Goal: Information Seeking & Learning: Learn about a topic

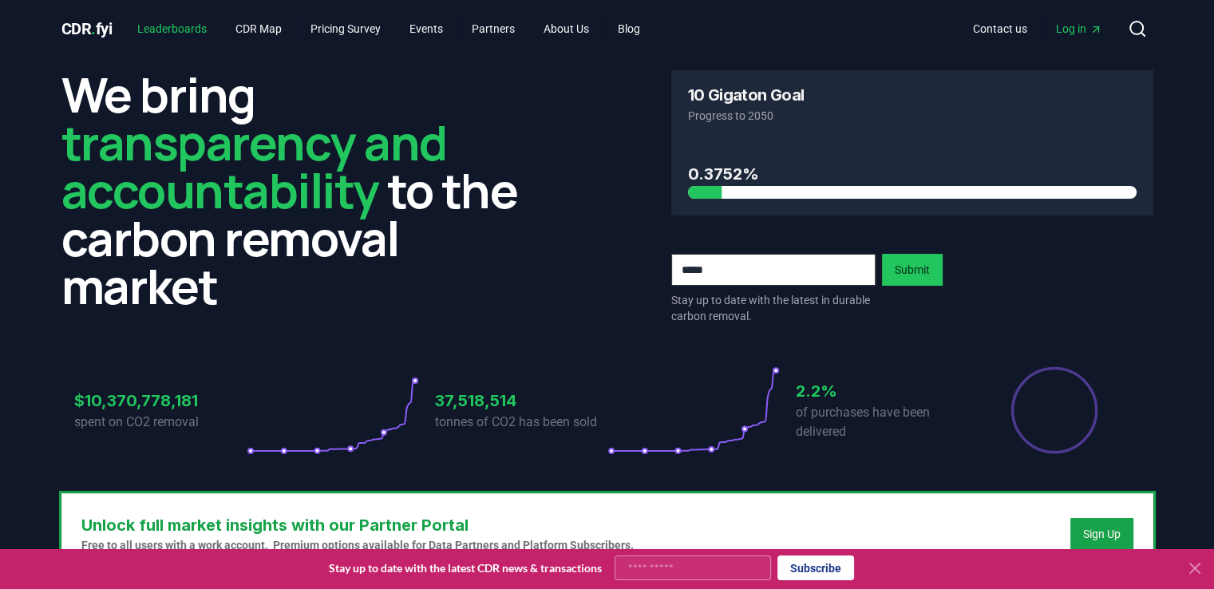
click at [180, 30] on link "Leaderboards" at bounding box center [172, 28] width 95 height 29
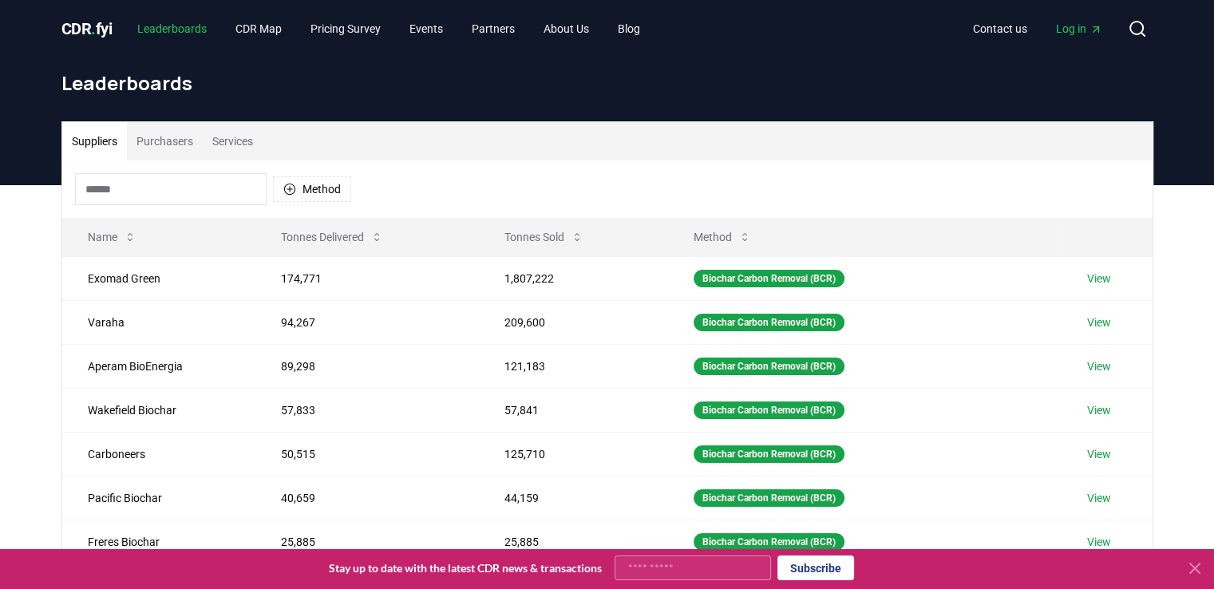
scroll to position [80, 0]
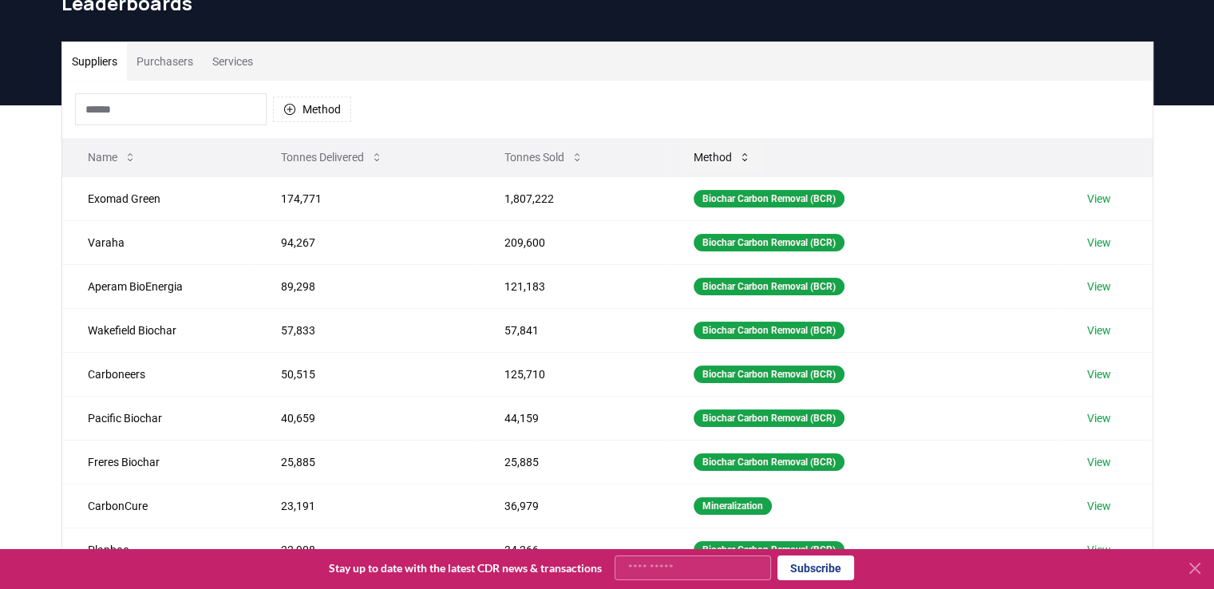
click at [720, 152] on button "Method" at bounding box center [722, 157] width 83 height 32
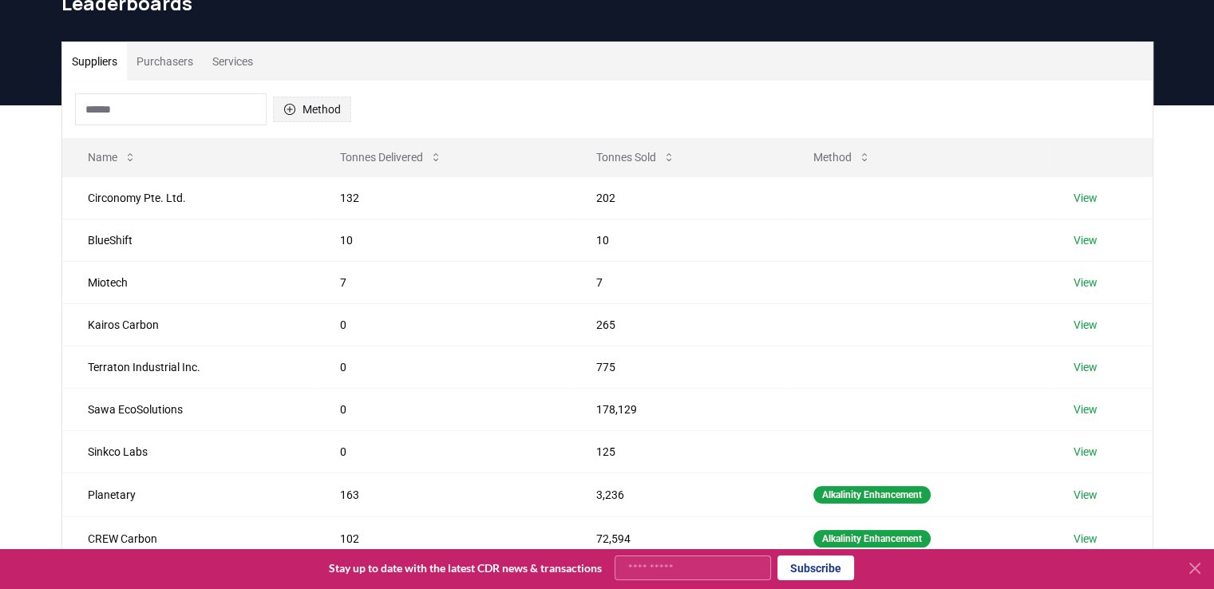
click at [306, 111] on button "Method" at bounding box center [312, 110] width 78 height 26
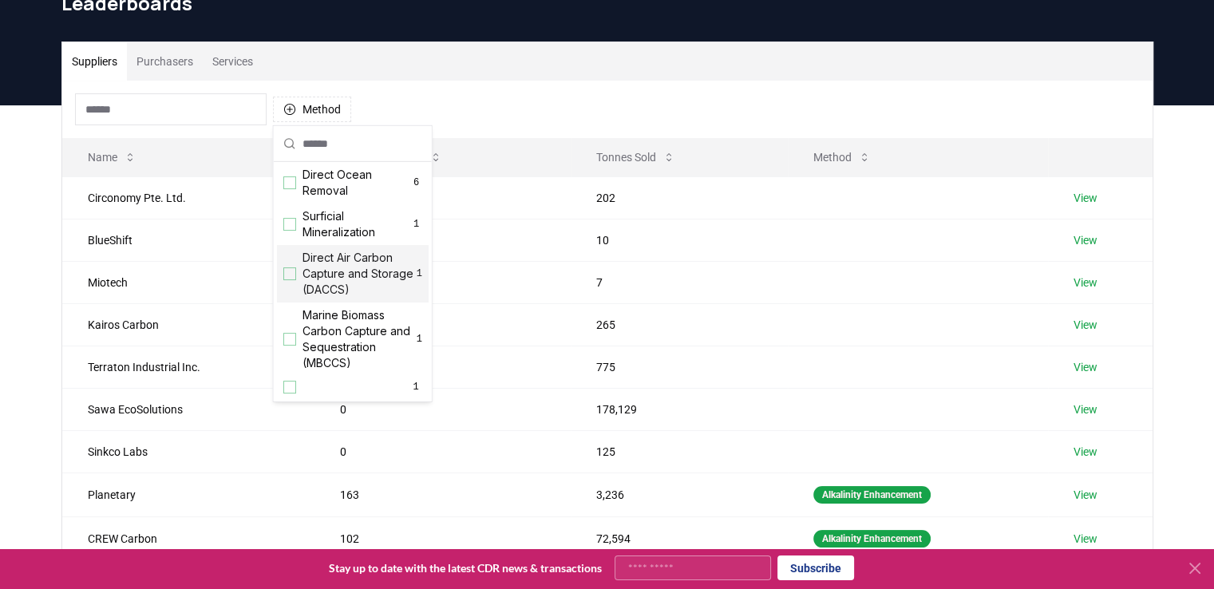
scroll to position [434, 0]
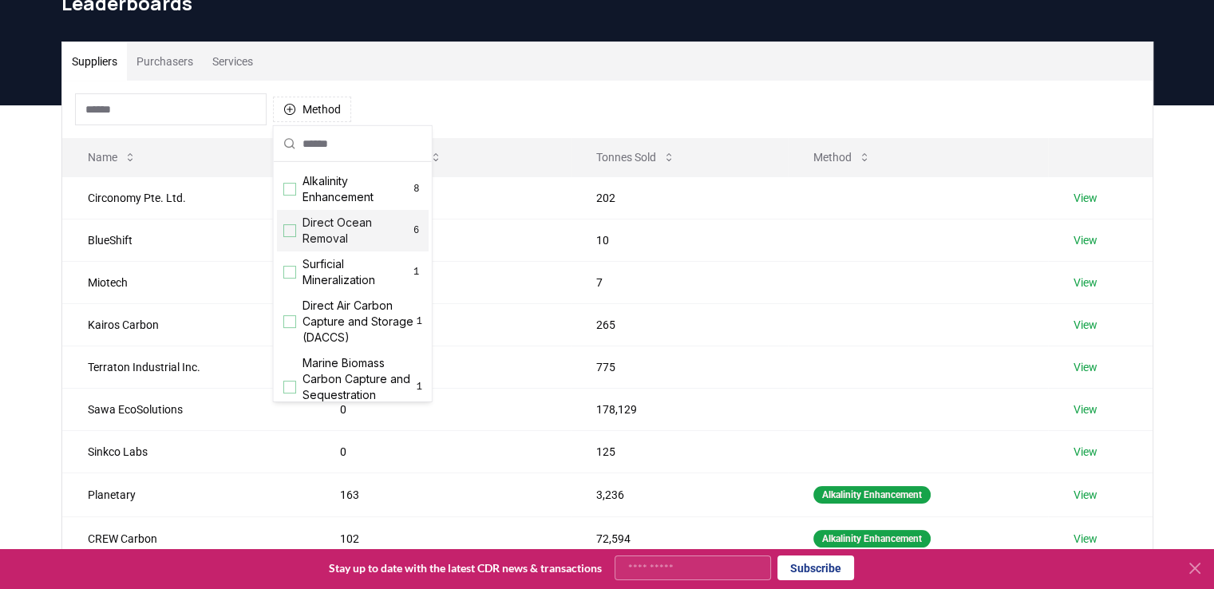
click at [285, 237] on div "Suggestions" at bounding box center [289, 230] width 13 height 13
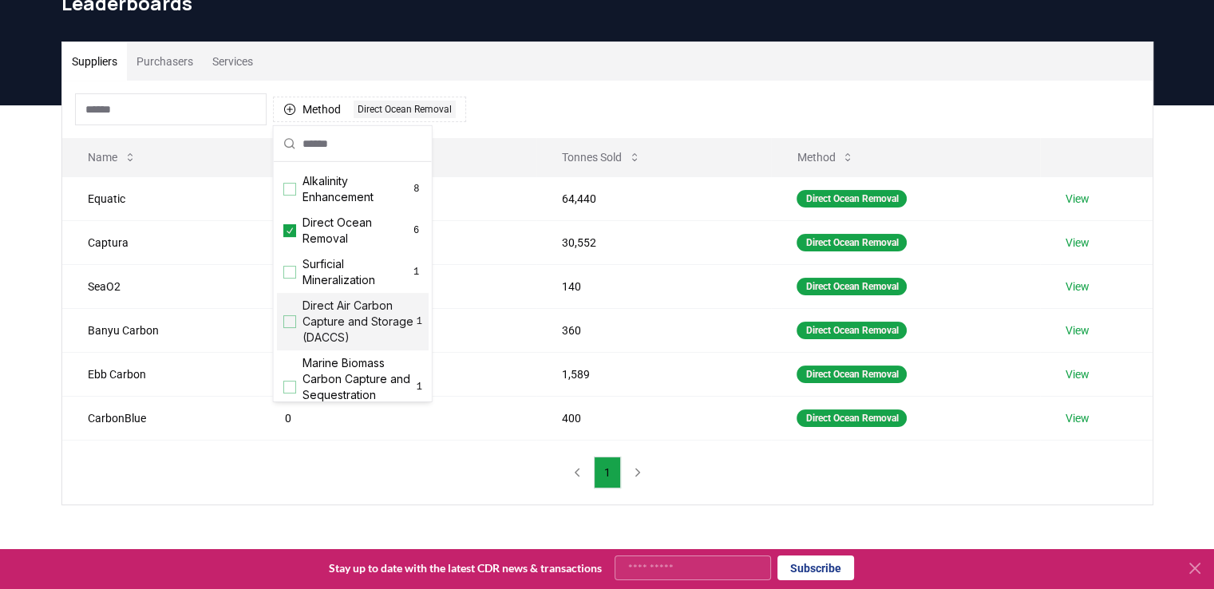
click at [42, 247] on div "Suppliers Purchasers Services Method 1 Direct Ocean Removal Name Tonnes Deliver…" at bounding box center [607, 337] width 1214 height 464
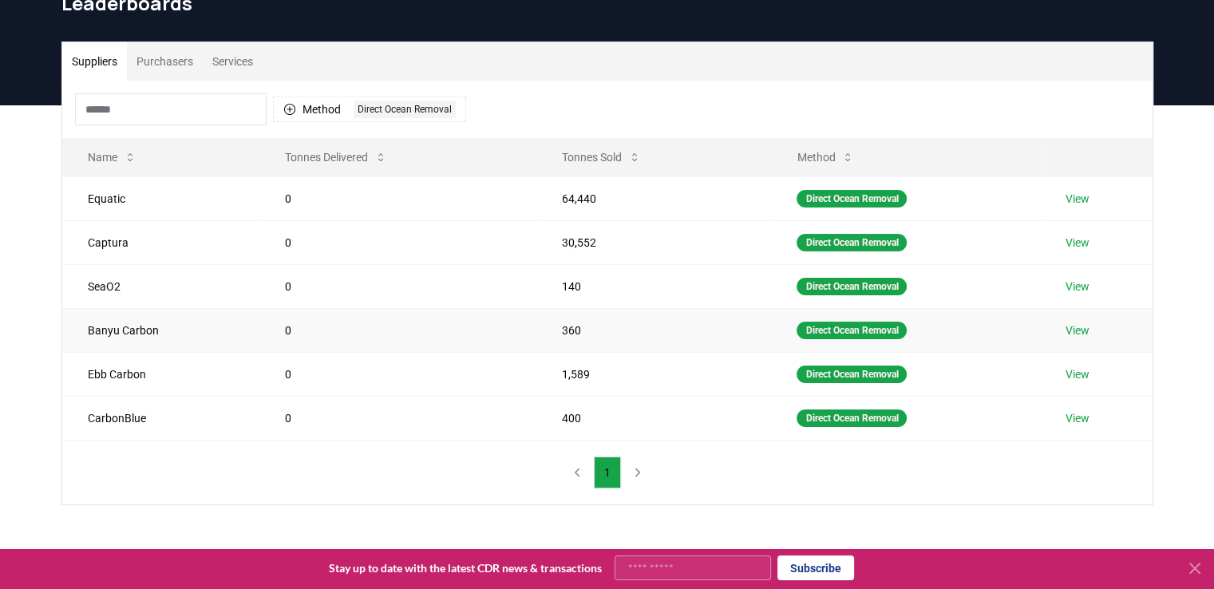
click at [1082, 329] on link "View" at bounding box center [1078, 330] width 24 height 16
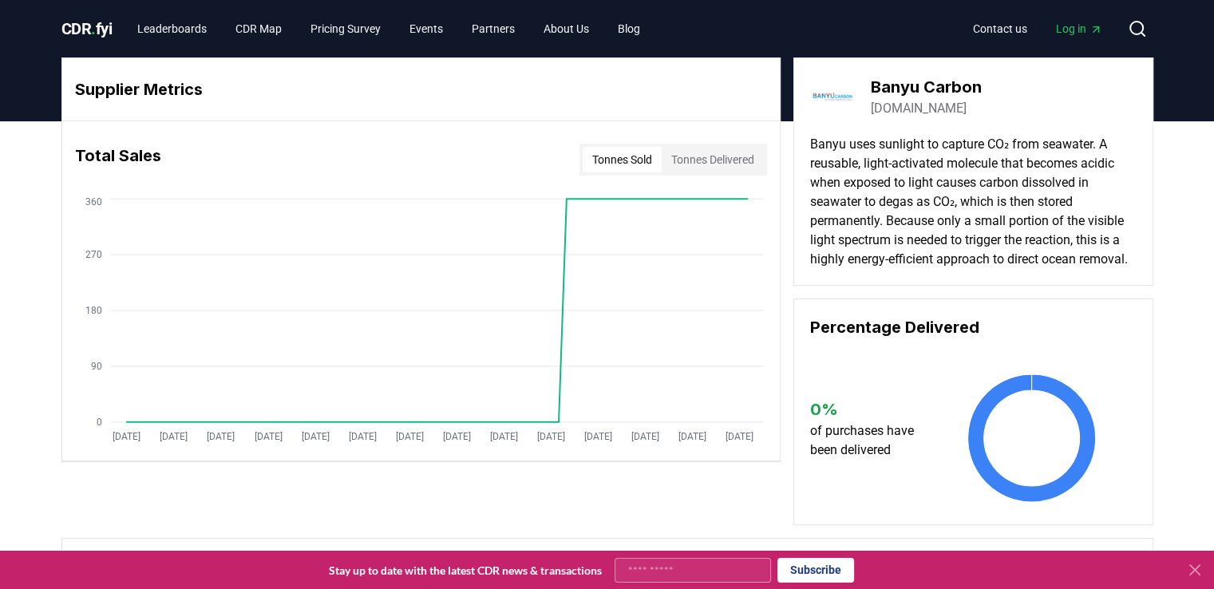
click at [916, 109] on link "[DOMAIN_NAME]" at bounding box center [919, 108] width 96 height 19
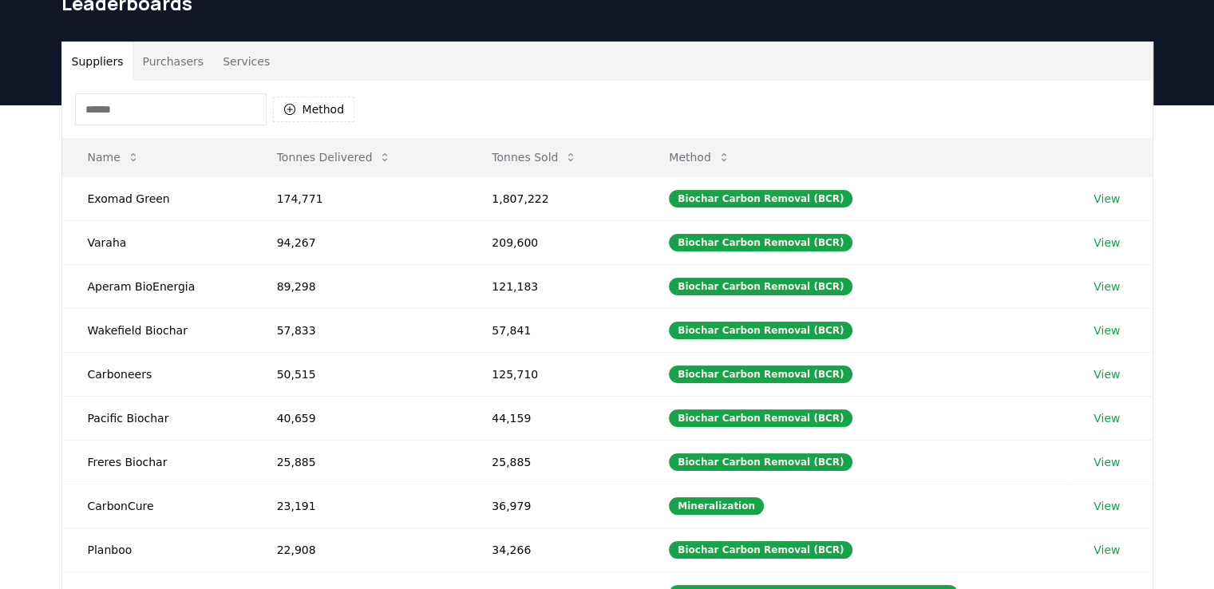
scroll to position [80, 0]
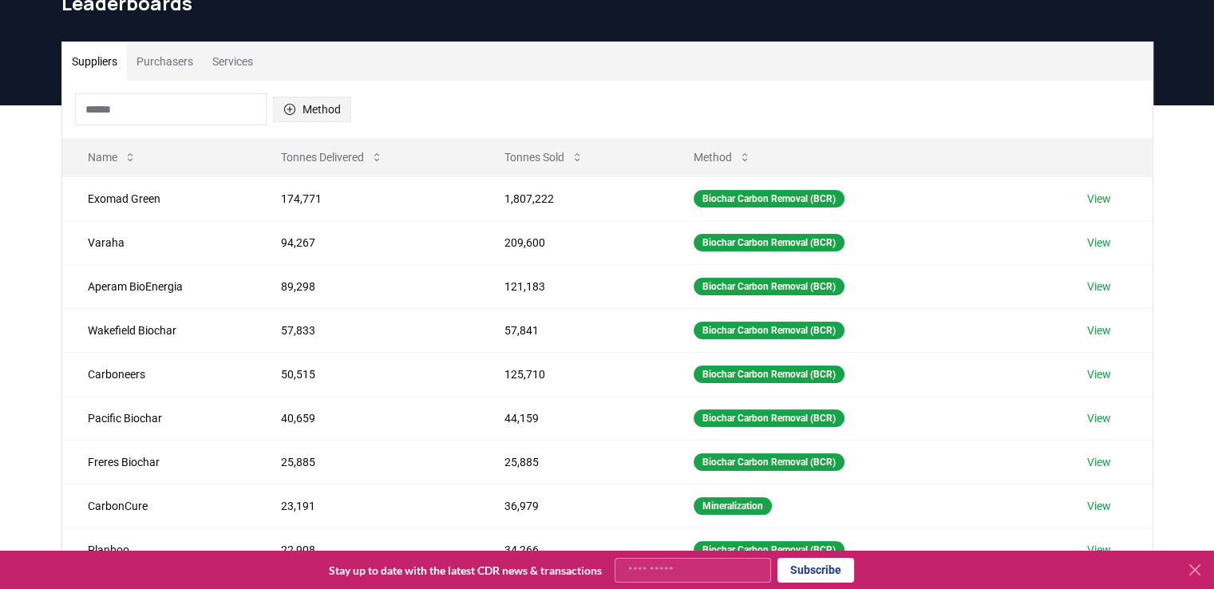
click at [302, 113] on button "Method" at bounding box center [312, 110] width 78 height 26
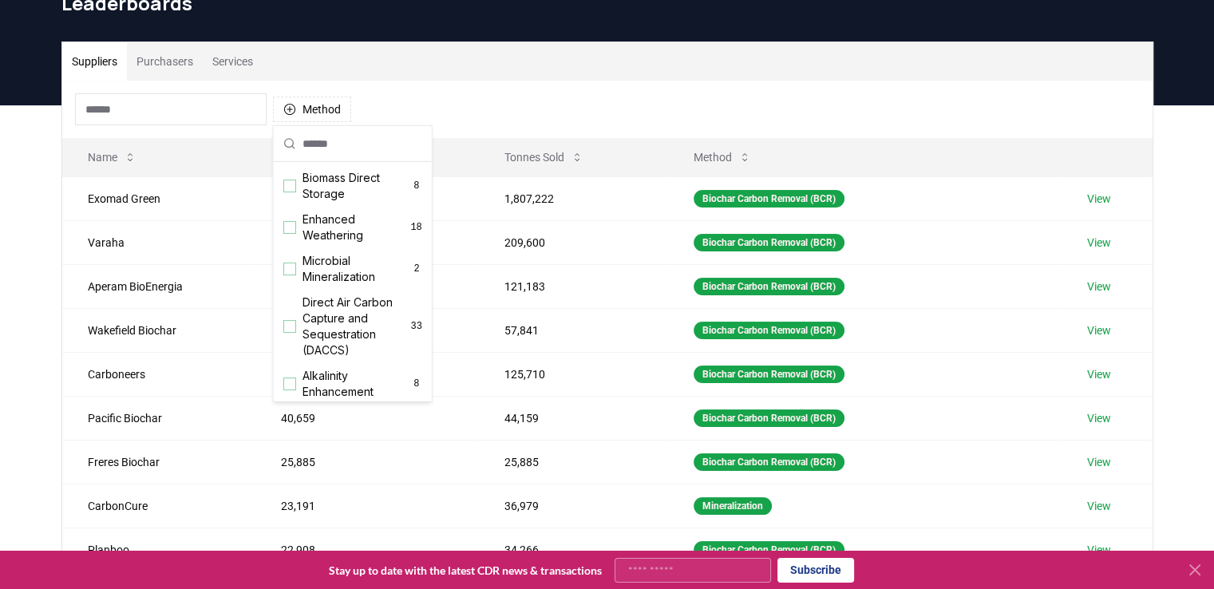
scroll to position [319, 0]
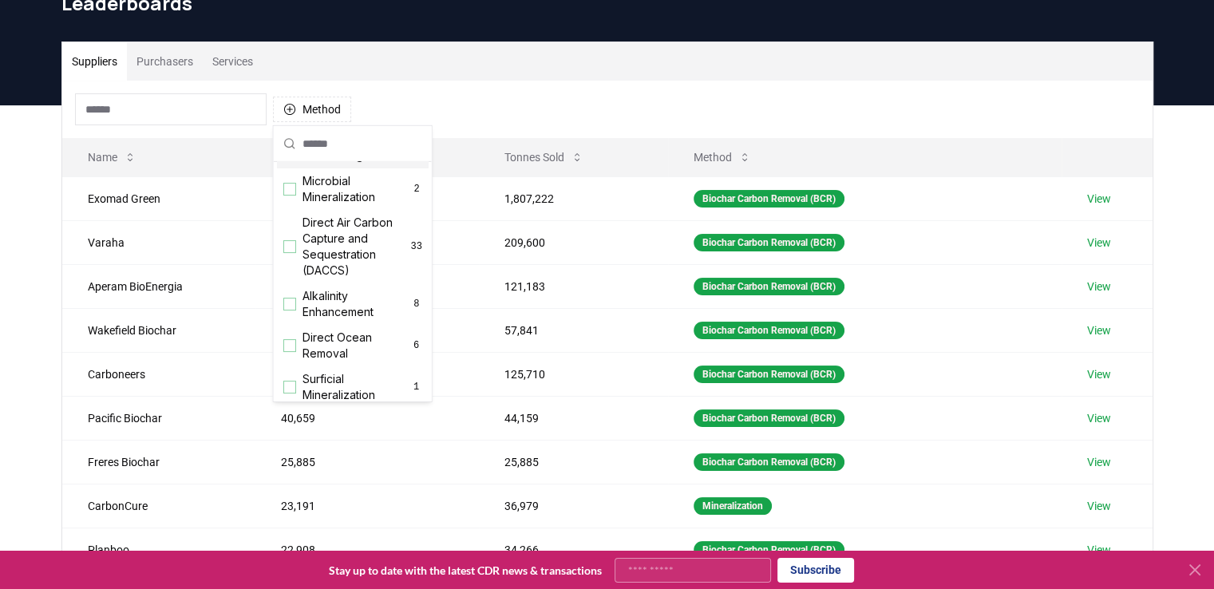
click at [306, 164] on span "Enhanced Weathering" at bounding box center [357, 148] width 108 height 32
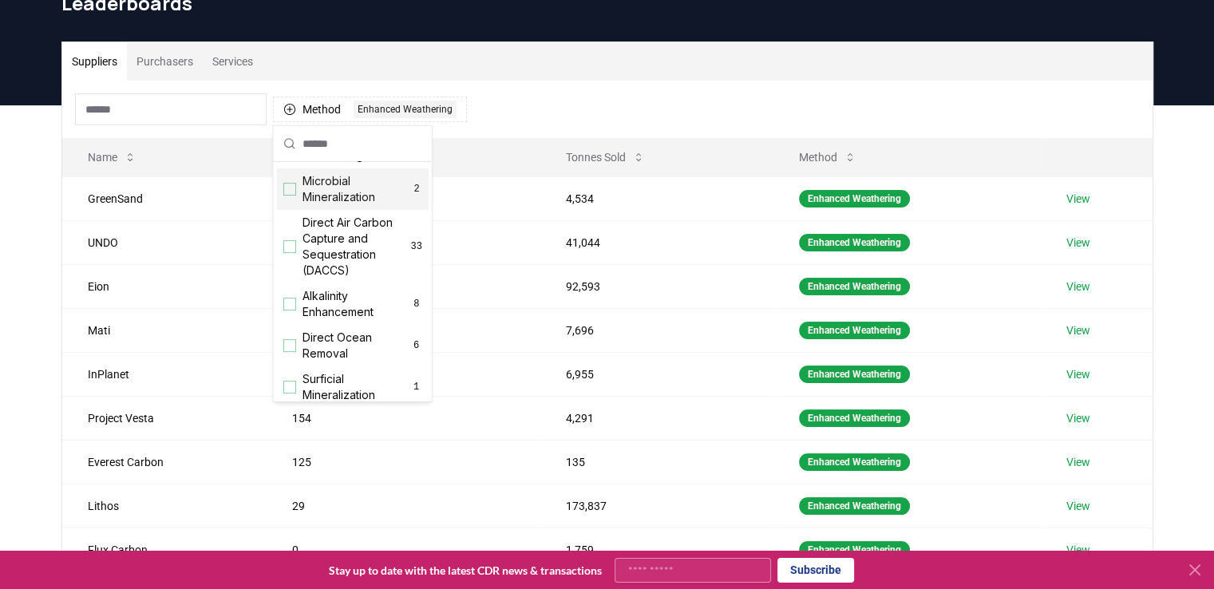
click at [0, 157] on div "Suppliers Purchasers Services Method 1 Enhanced Weathering Name Tonnes Delivere…" at bounding box center [607, 424] width 1214 height 639
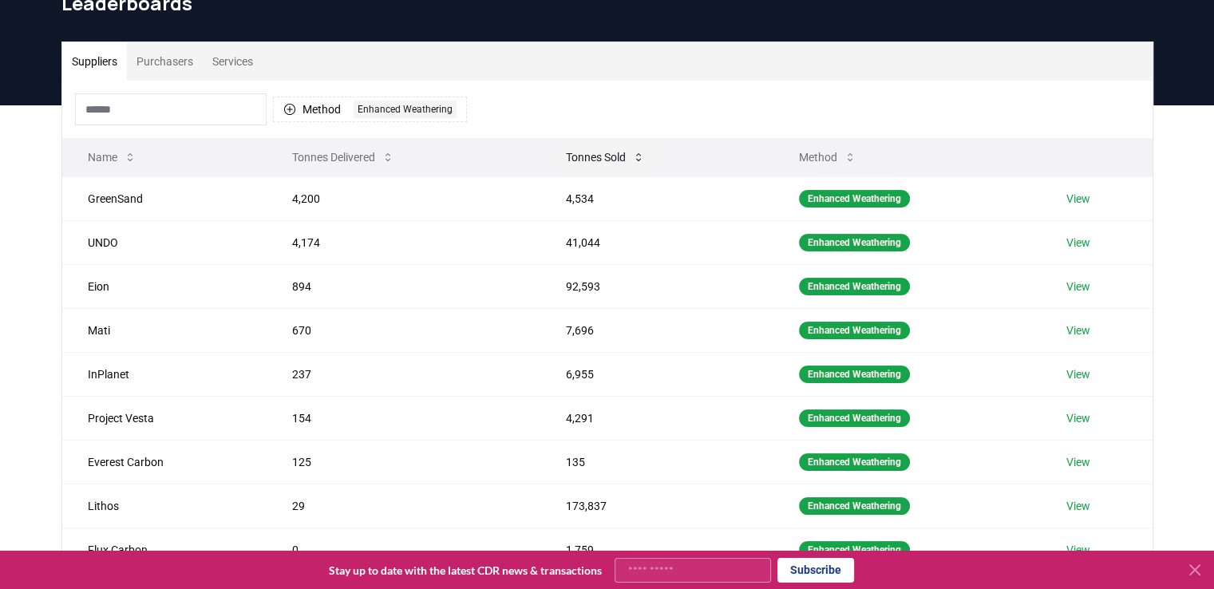
click at [616, 158] on button "Tonnes Sold" at bounding box center [605, 157] width 105 height 32
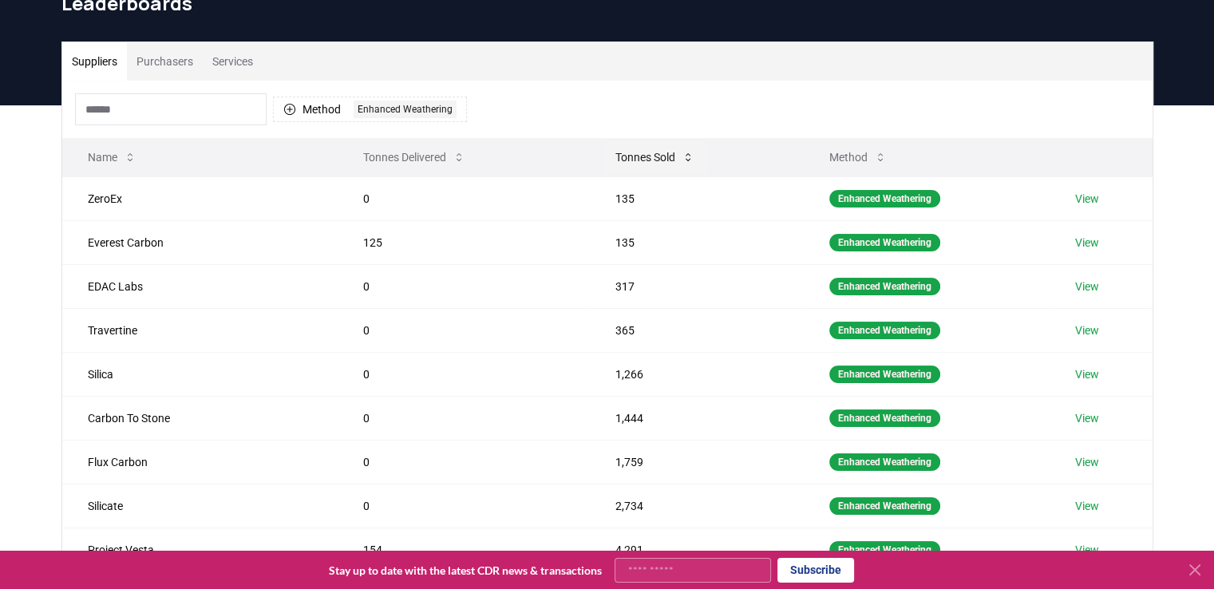
click at [680, 163] on button "Tonnes Sold" at bounding box center [655, 157] width 105 height 32
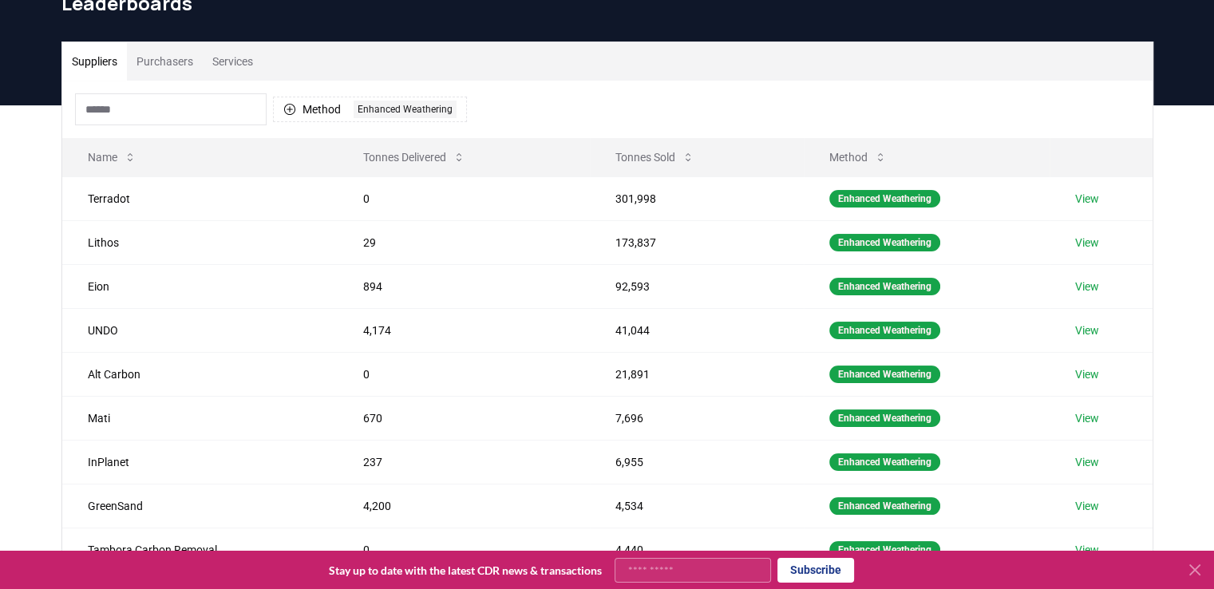
scroll to position [0, 0]
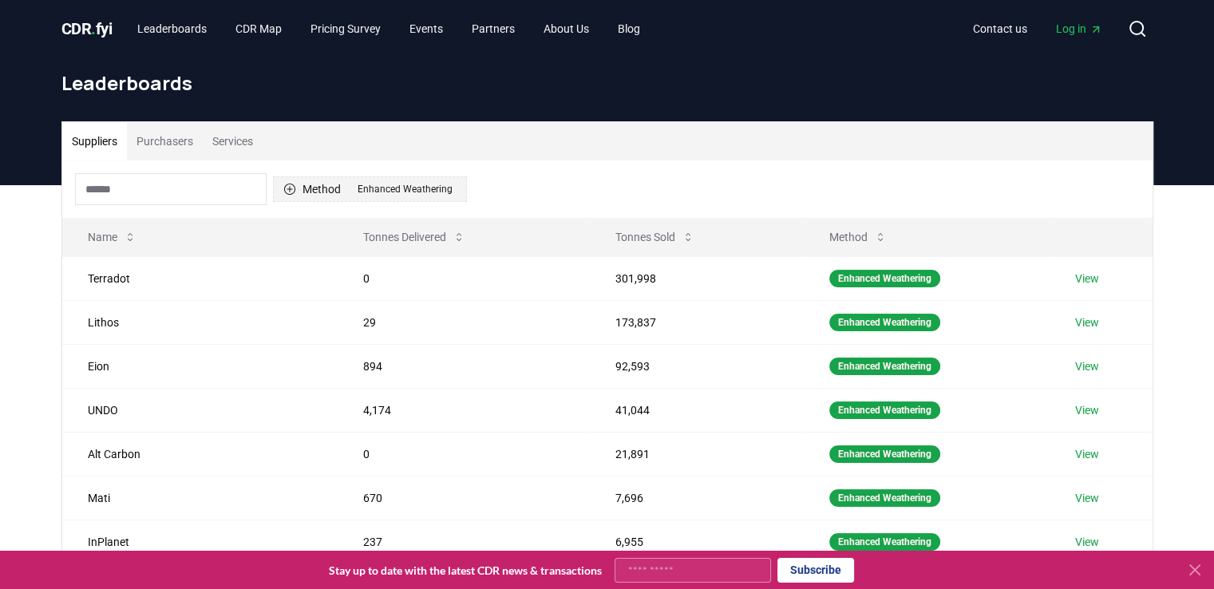
click at [370, 187] on div "Enhanced Weathering" at bounding box center [405, 189] width 103 height 18
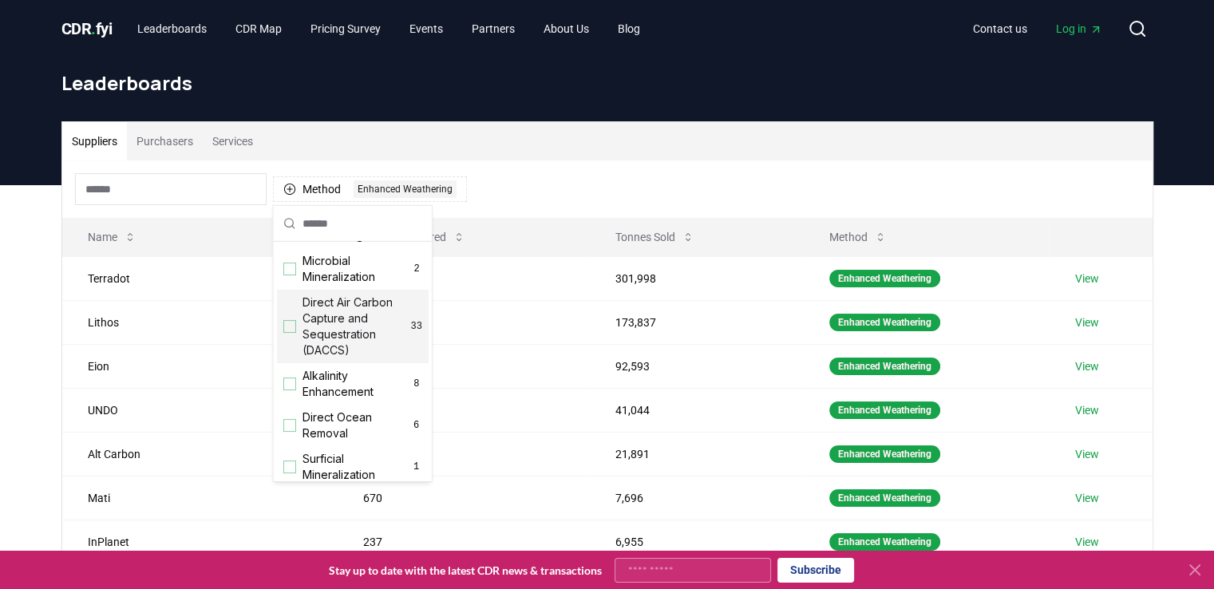
scroll to position [399, 0]
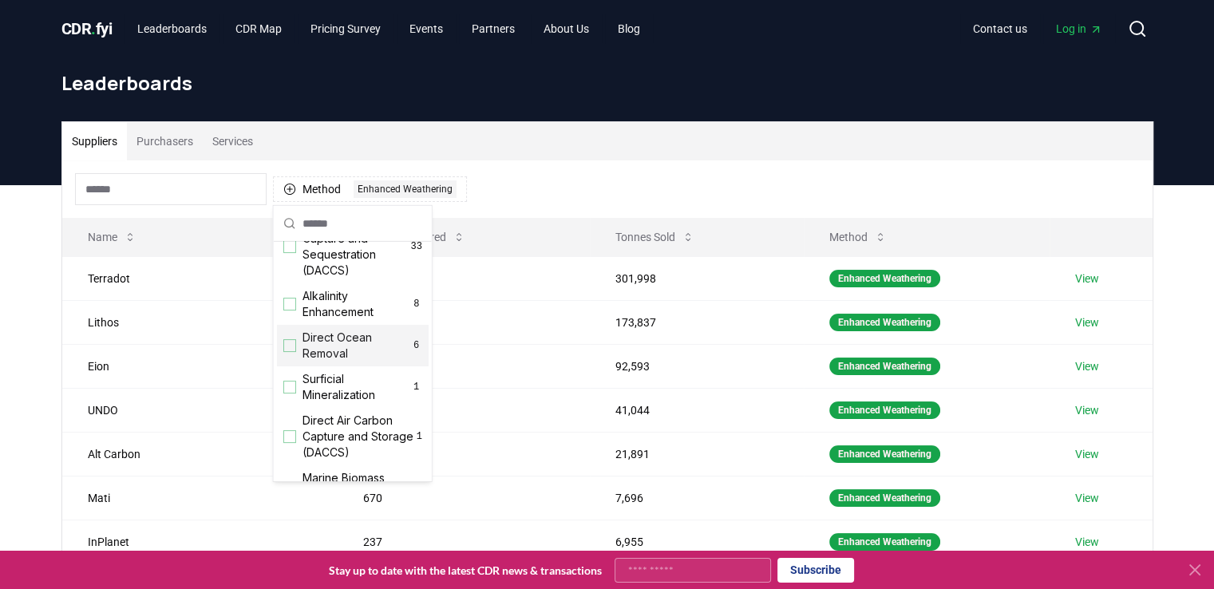
click at [330, 362] on span "Direct Ocean Removal" at bounding box center [357, 346] width 108 height 32
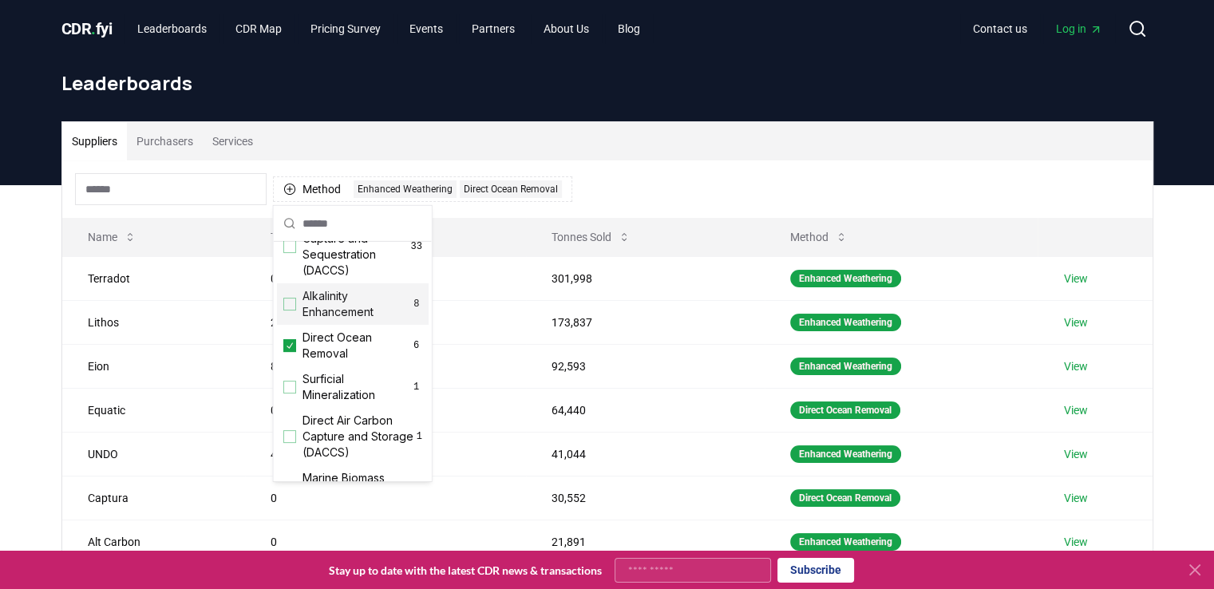
click at [26, 298] on div "Suppliers Purchasers Services Method 2 Enhanced Weathering Direct Ocean Removal…" at bounding box center [607, 504] width 1214 height 639
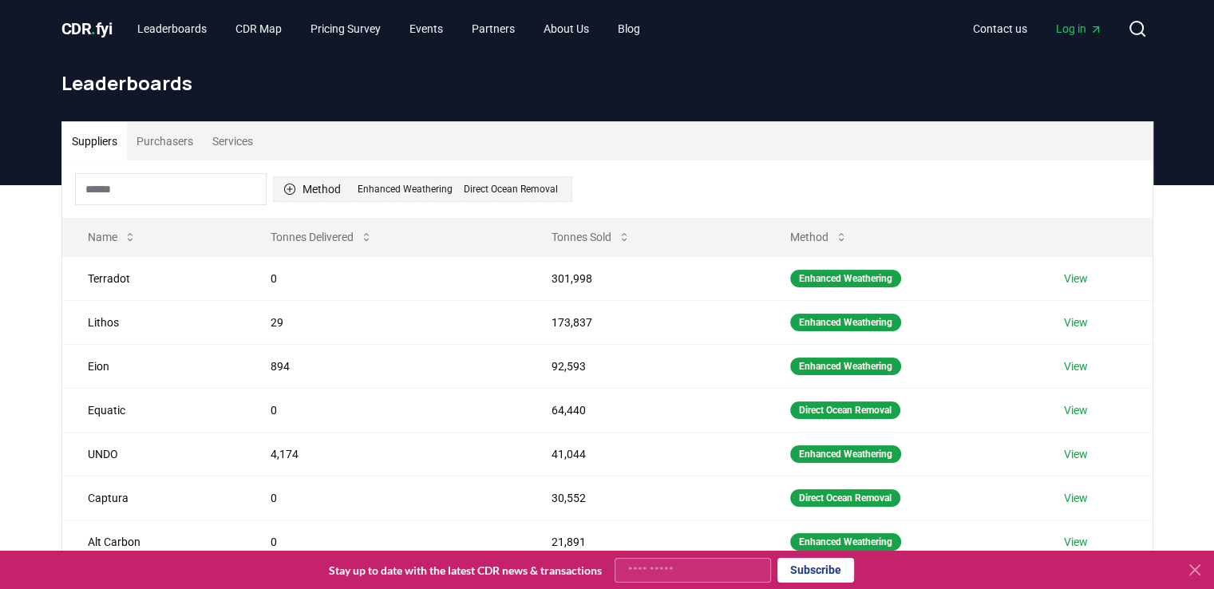
click at [324, 198] on button "Method 2 Enhanced Weathering Direct Ocean Removal" at bounding box center [422, 189] width 299 height 26
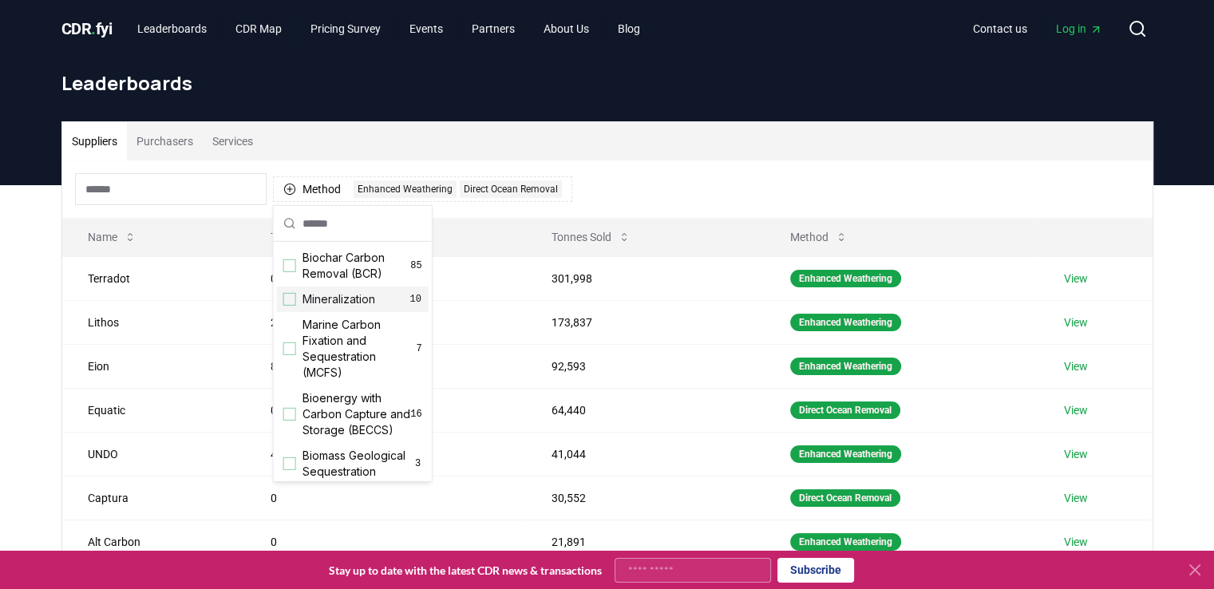
scroll to position [239, 0]
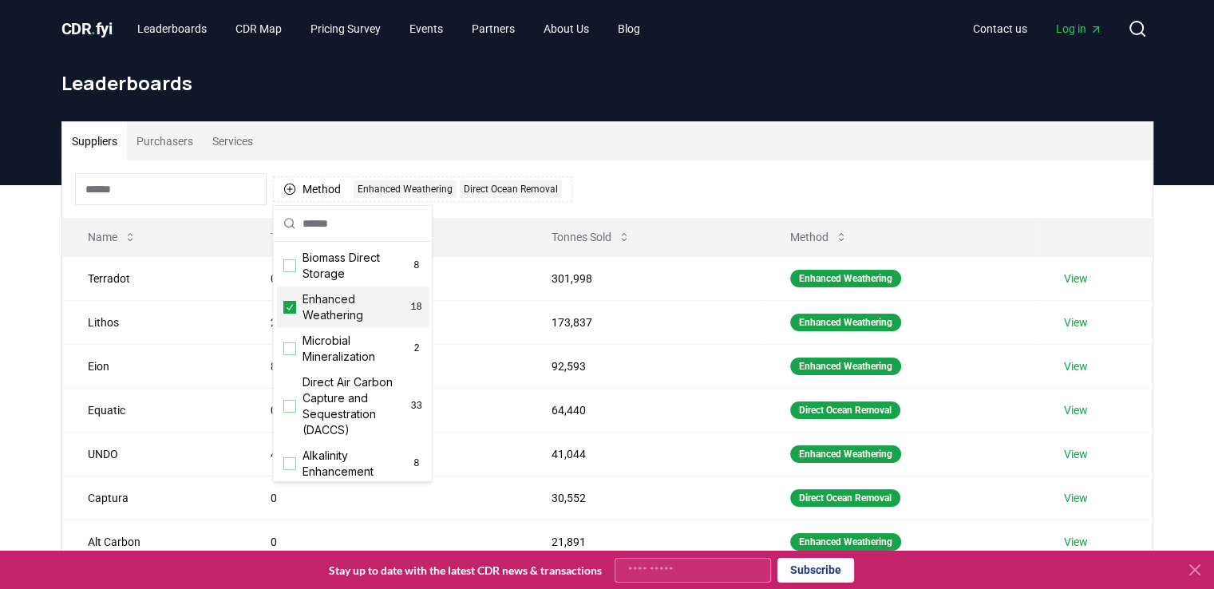
click at [329, 323] on span "Enhanced Weathering" at bounding box center [357, 307] width 108 height 32
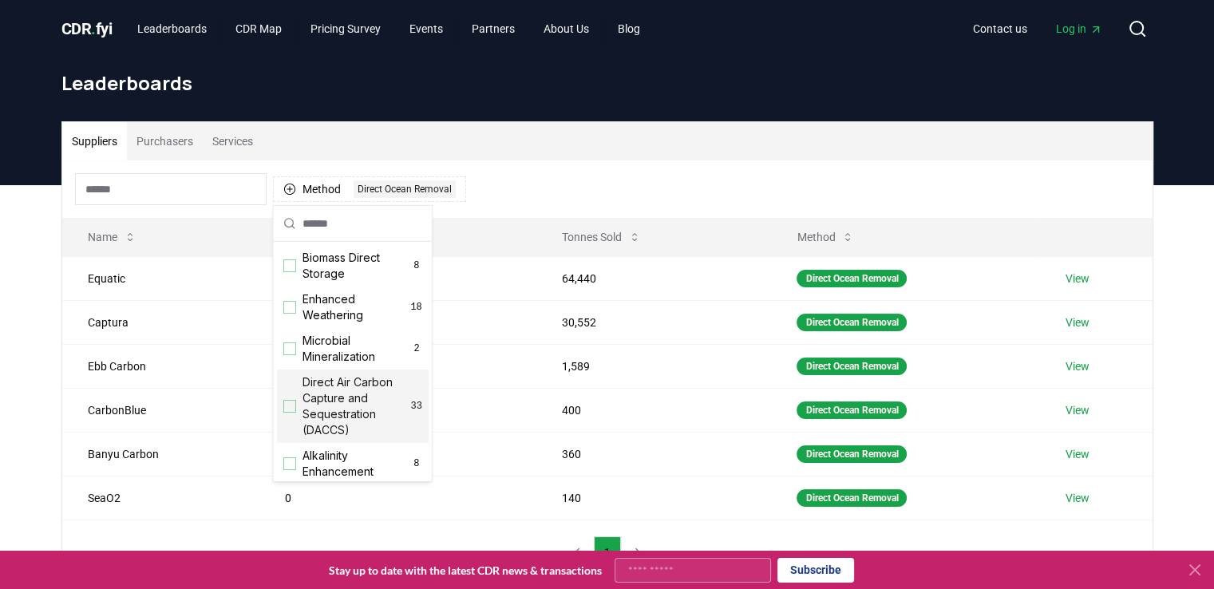
click at [13, 267] on div "Suppliers Purchasers Services Method 1 Direct Ocean Removal Name Tonnes Deliver…" at bounding box center [607, 417] width 1214 height 464
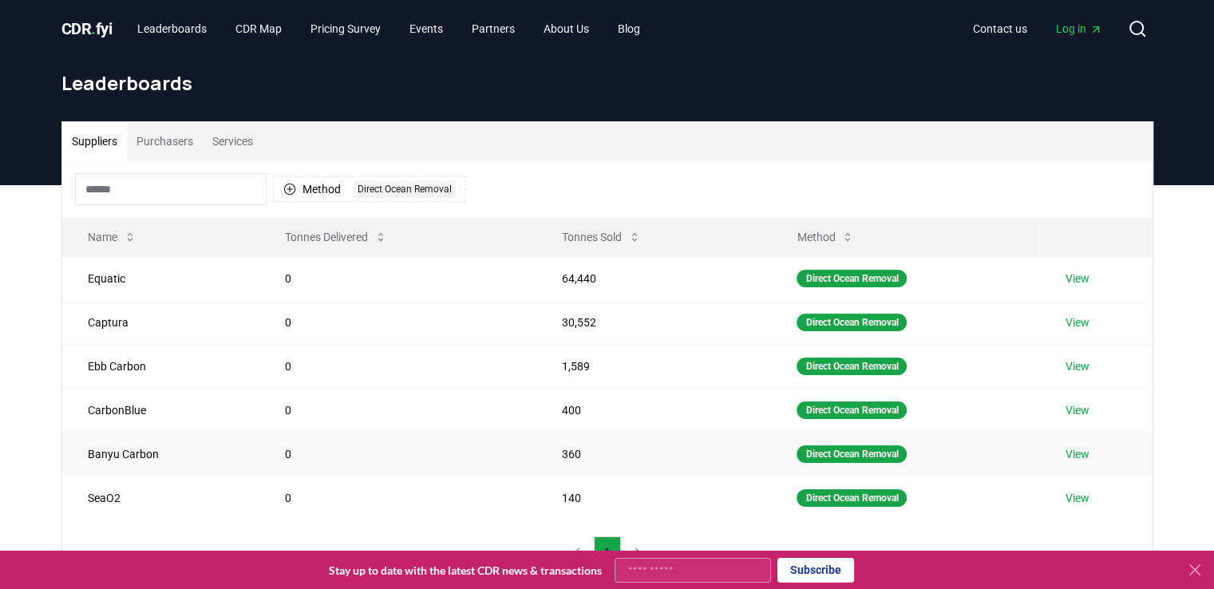
scroll to position [80, 0]
